Goal: Navigation & Orientation: Find specific page/section

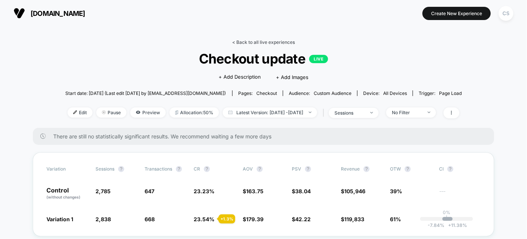
click at [255, 44] on link "< Back to all live experiences" at bounding box center [263, 42] width 63 height 6
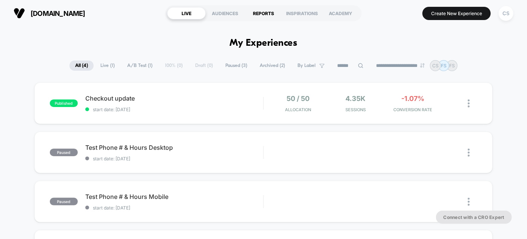
click at [259, 14] on div "REPORTS" at bounding box center [263, 13] width 39 height 12
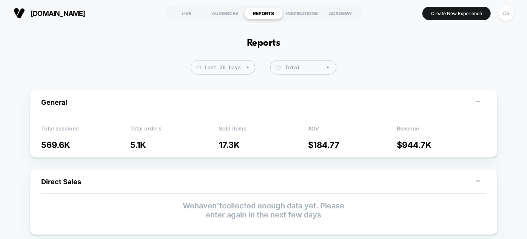
drag, startPoint x: 332, startPoint y: 190, endPoint x: 331, endPoint y: 195, distance: 4.2
click at [186, 11] on div "LIVE" at bounding box center [186, 13] width 39 height 12
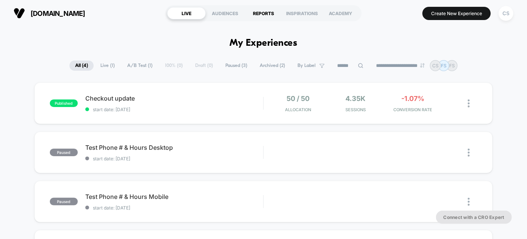
click at [264, 10] on div "REPORTS" at bounding box center [263, 13] width 39 height 12
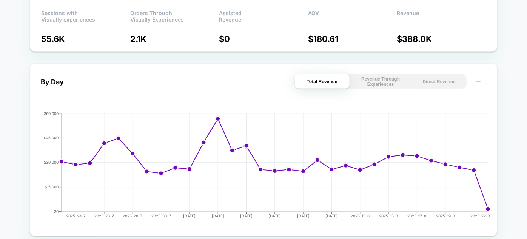
scroll to position [275, 0]
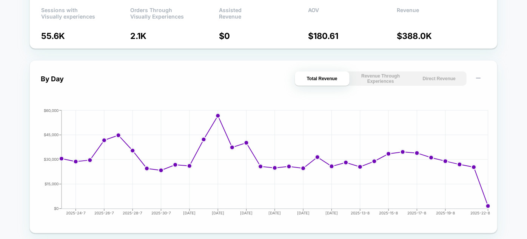
click at [448, 75] on button "Direct Revenue" at bounding box center [439, 78] width 55 height 14
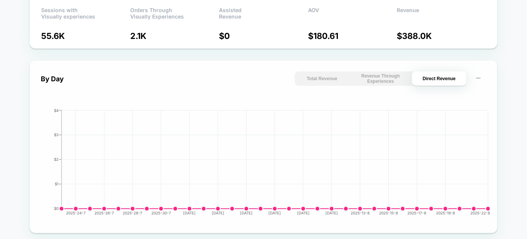
click at [394, 80] on button "Revenue Through Experiences" at bounding box center [381, 78] width 55 height 14
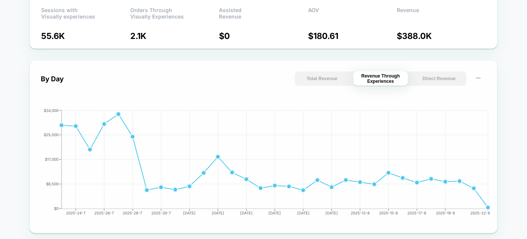
click at [330, 82] on button "Total Revenue" at bounding box center [322, 78] width 55 height 14
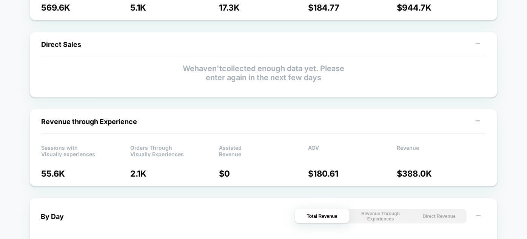
scroll to position [0, 0]
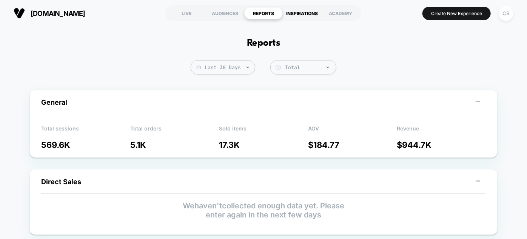
click at [300, 14] on div "INSPIRATIONS" at bounding box center [302, 13] width 39 height 12
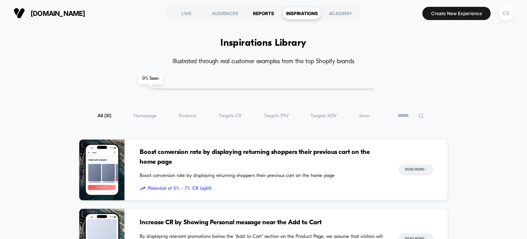
click at [269, 13] on div "REPORTS" at bounding box center [263, 13] width 39 height 12
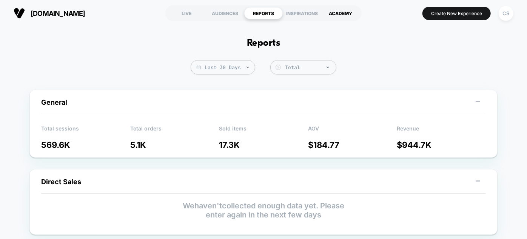
click at [334, 12] on div "ACADEMY" at bounding box center [340, 13] width 39 height 12
